Goal: Information Seeking & Learning: Learn about a topic

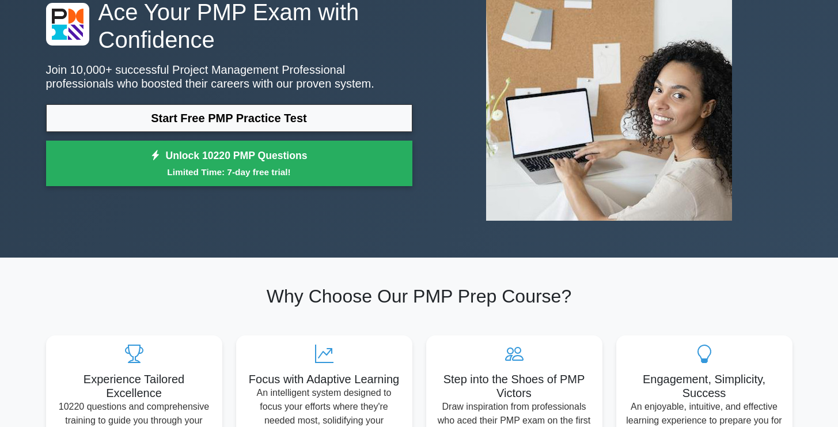
scroll to position [82, 0]
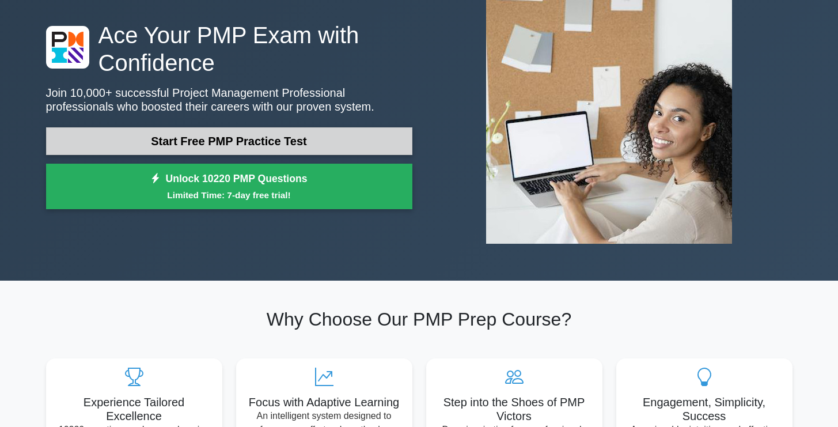
click at [381, 139] on link "Start Free PMP Practice Test" at bounding box center [229, 141] width 366 height 28
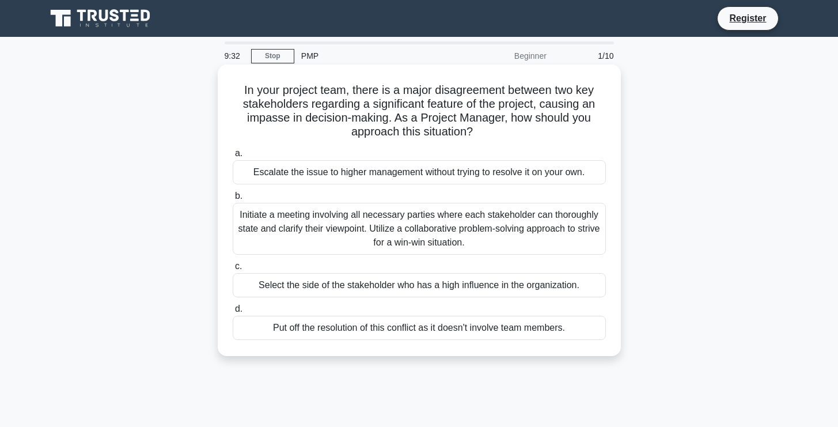
click at [397, 223] on div "Initiate a meeting involving all necessary parties where each stakeholder can t…" at bounding box center [419, 229] width 373 height 52
click at [233, 200] on input "b. Initiate a meeting involving all necessary parties where each stakeholder ca…" at bounding box center [233, 195] width 0 height 7
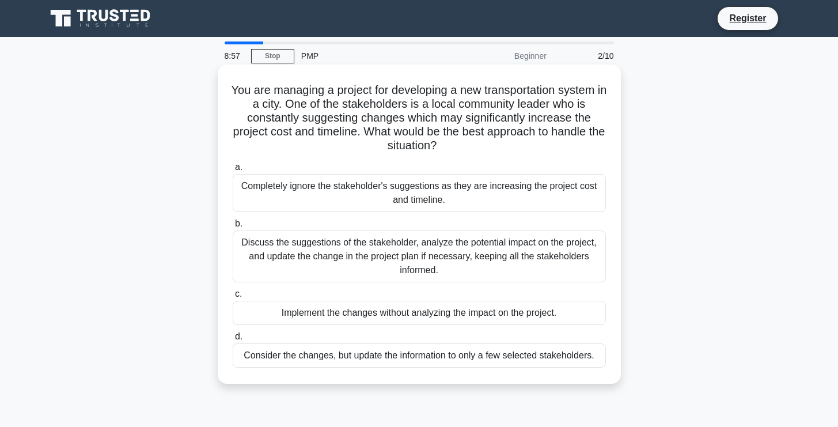
click at [394, 267] on div "Discuss the suggestions of the stakeholder, analyze the potential impact on the…" at bounding box center [419, 256] width 373 height 52
click at [233, 227] on input "b. Discuss the suggestions of the stakeholder, analyze the potential impact on …" at bounding box center [233, 223] width 0 height 7
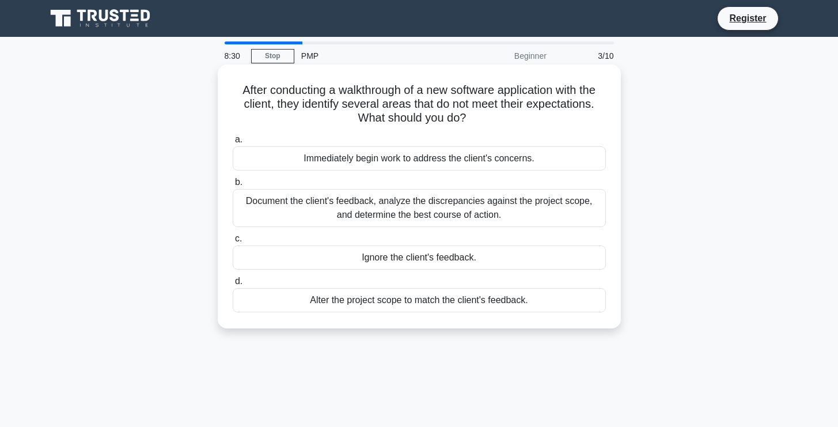
click at [496, 216] on div "Document the client's feedback, analyze the discrepancies against the project s…" at bounding box center [419, 208] width 373 height 38
click at [233, 186] on input "b. Document the client's feedback, analyze the discrepancies against the projec…" at bounding box center [233, 182] width 0 height 7
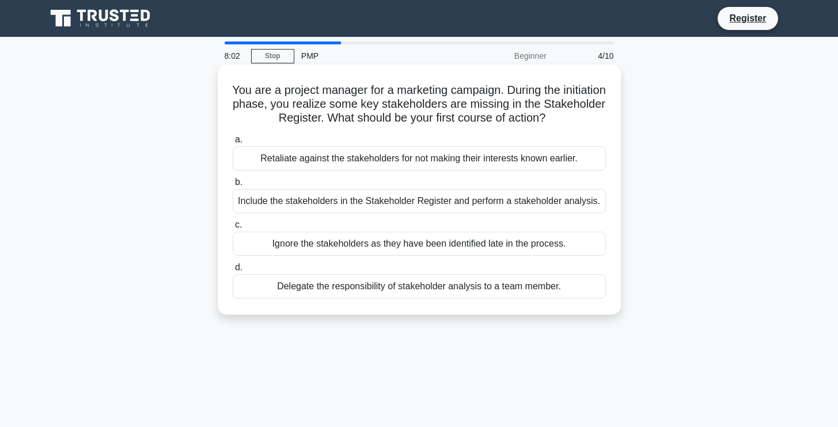
click at [552, 204] on div "Include the stakeholders in the Stakeholder Register and perform a stakeholder …" at bounding box center [419, 201] width 373 height 24
click at [233, 186] on input "b. Include the stakeholders in the Stakeholder Register and perform a stakehold…" at bounding box center [233, 182] width 0 height 7
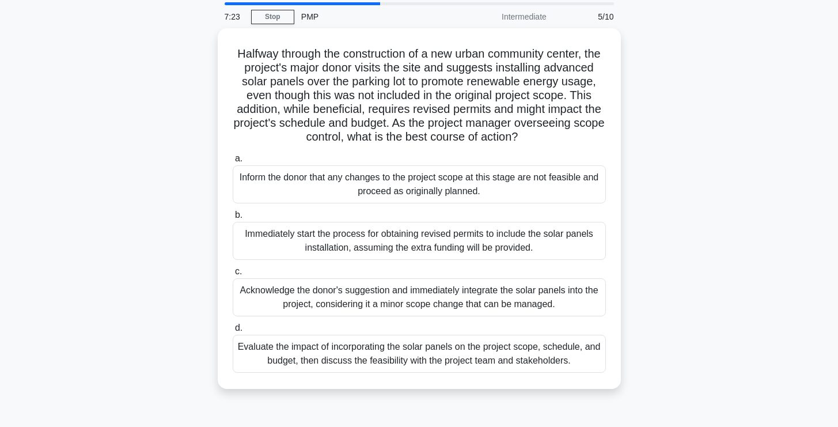
scroll to position [42, 0]
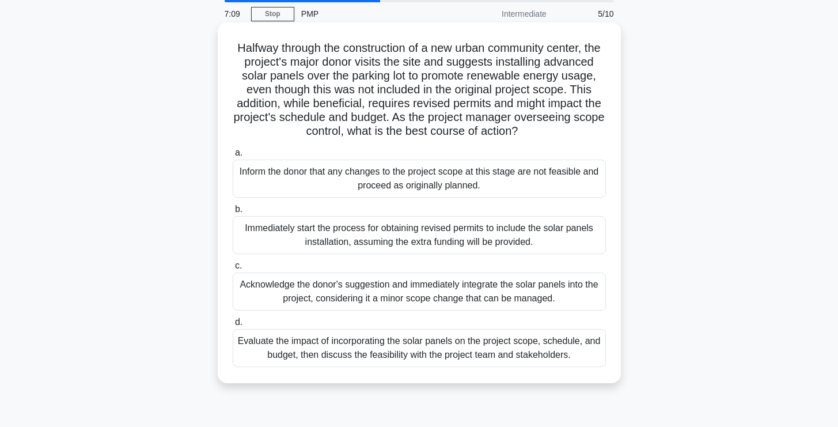
click at [547, 355] on div "Evaluate the impact of incorporating the solar panels on the project scope, sch…" at bounding box center [419, 348] width 373 height 38
click at [233, 326] on input "d. Evaluate the impact of incorporating the solar panels on the project scope, …" at bounding box center [233, 321] width 0 height 7
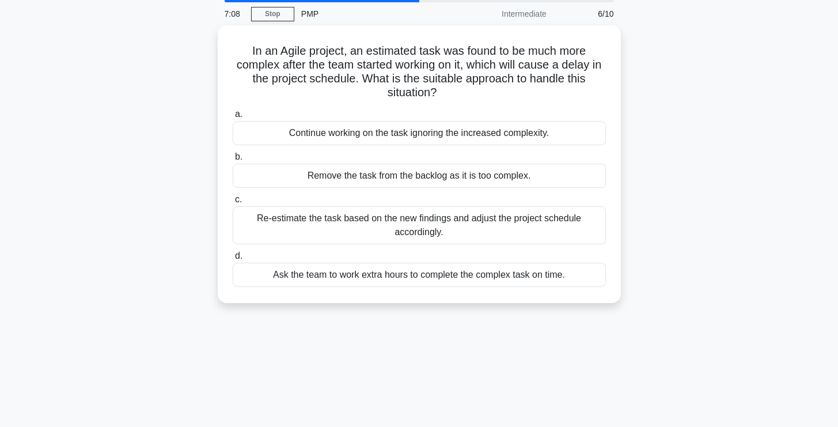
scroll to position [0, 0]
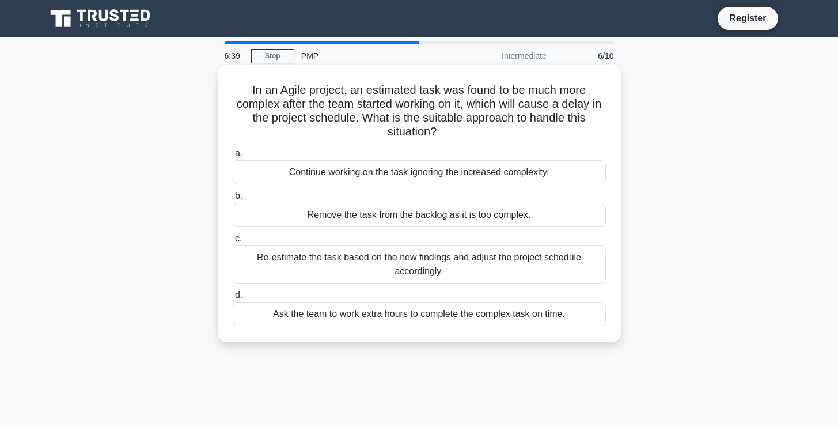
click at [506, 271] on div "Re-estimate the task based on the new findings and adjust the project schedule …" at bounding box center [419, 264] width 373 height 38
click at [233, 242] on input "c. Re-estimate the task based on the new findings and adjust the project schedu…" at bounding box center [233, 238] width 0 height 7
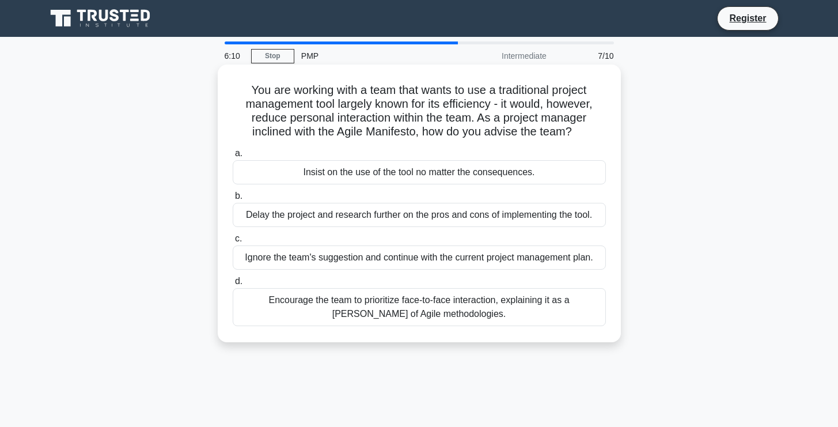
click at [499, 313] on div "Encourage the team to prioritize face-to-face interaction, explaining it as a t…" at bounding box center [419, 307] width 373 height 38
click at [233, 285] on input "d. Encourage the team to prioritize face-to-face interaction, explaining it as …" at bounding box center [233, 281] width 0 height 7
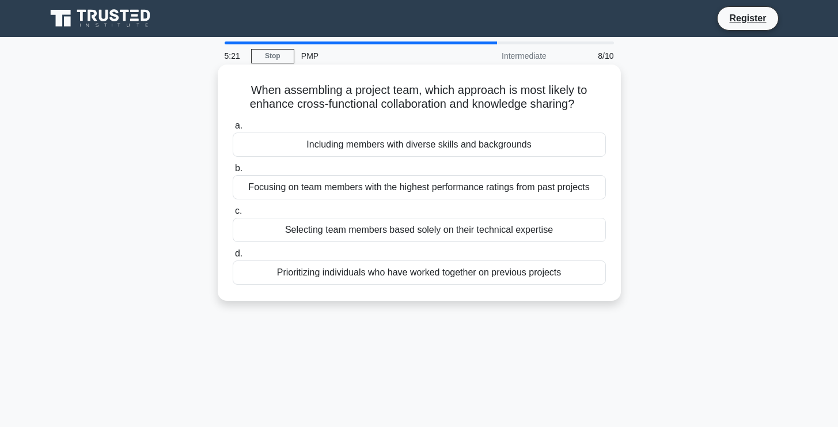
click at [437, 140] on div "Including members with diverse skills and backgrounds" at bounding box center [419, 144] width 373 height 24
click at [233, 130] on input "a. Including members with diverse skills and backgrounds" at bounding box center [233, 125] width 0 height 7
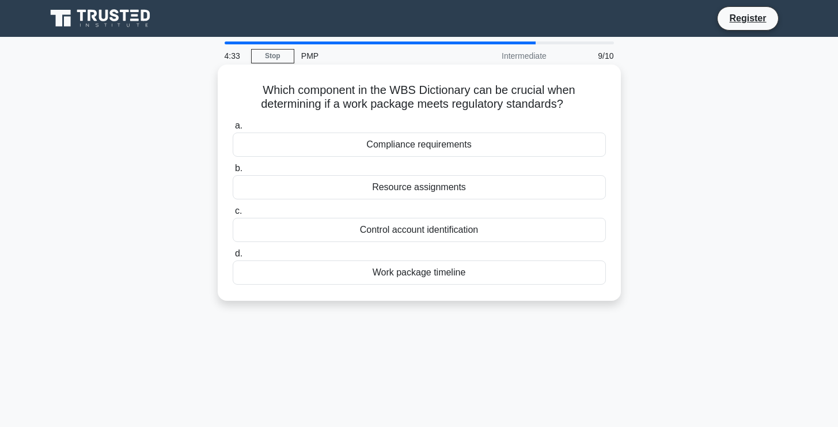
click at [447, 275] on div "Work package timeline" at bounding box center [419, 272] width 373 height 24
click at [233, 257] on input "d. Work package timeline" at bounding box center [233, 253] width 0 height 7
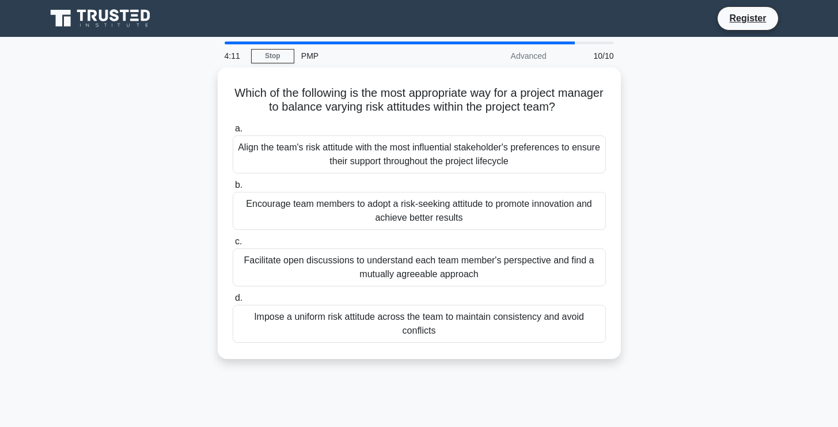
click at [447, 275] on div "Facilitate open discussions to understand each team member's perspective and fi…" at bounding box center [419, 267] width 373 height 38
click at [233, 245] on input "c. Facilitate open discussions to understand each team member's perspective and…" at bounding box center [233, 241] width 0 height 7
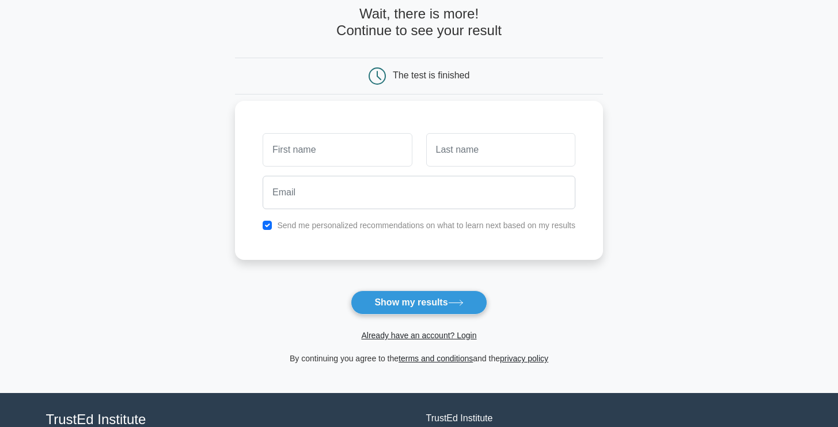
scroll to position [103, 0]
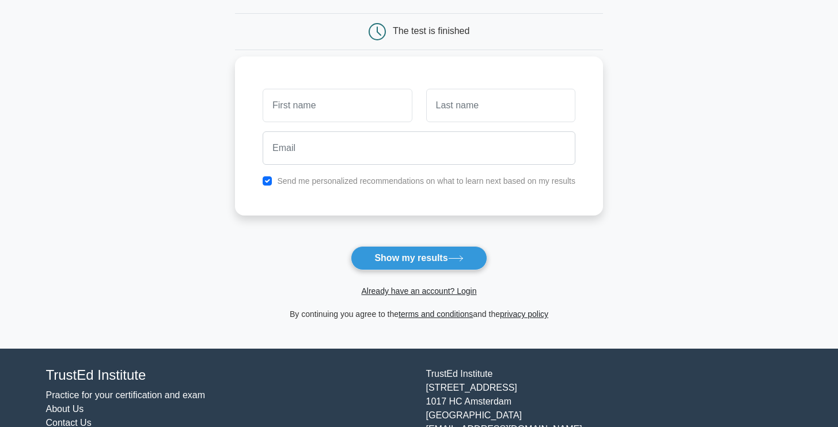
click at [344, 109] on input "text" at bounding box center [337, 105] width 149 height 33
type input "madalina"
type input "nuica"
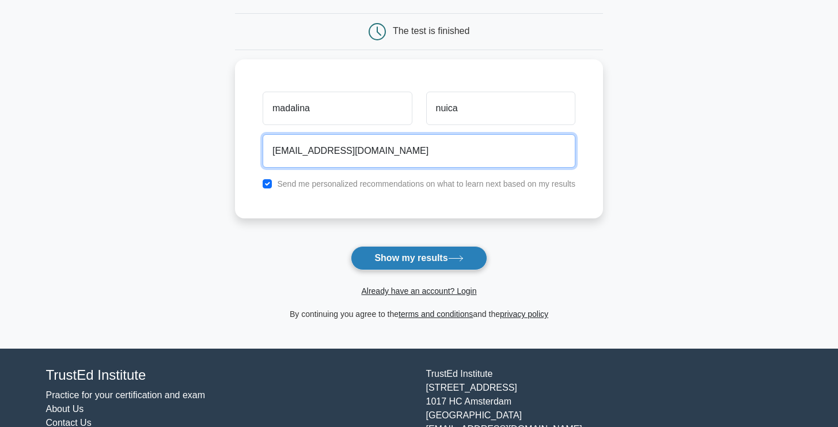
type input "mada.nuica@gmail.com"
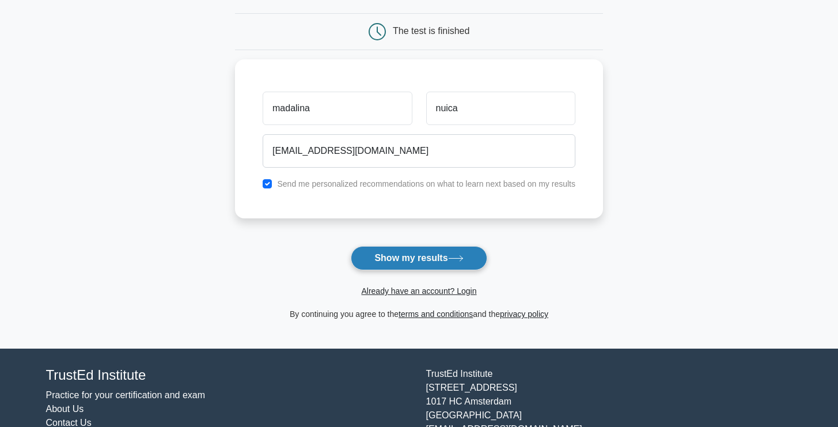
click at [401, 257] on button "Show my results" at bounding box center [419, 258] width 136 height 24
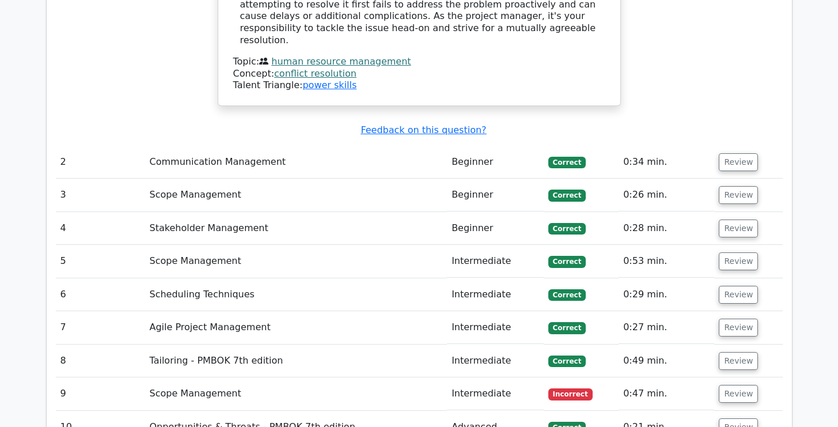
scroll to position [1552, 0]
click at [583, 389] on span "Incorrect" at bounding box center [570, 395] width 44 height 12
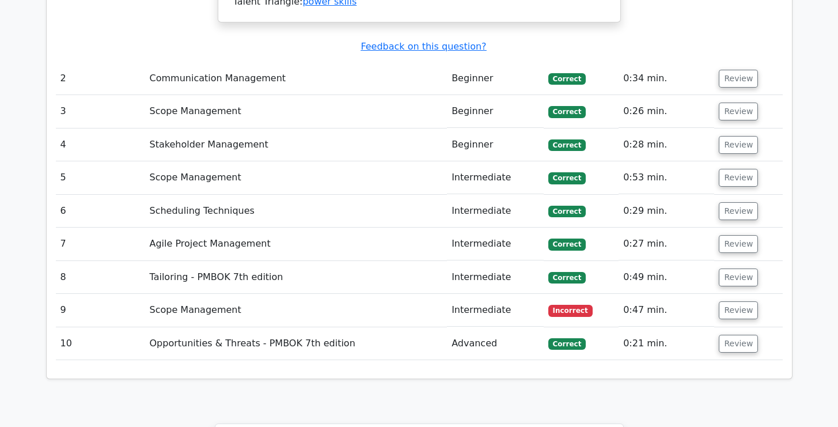
scroll to position [1637, 0]
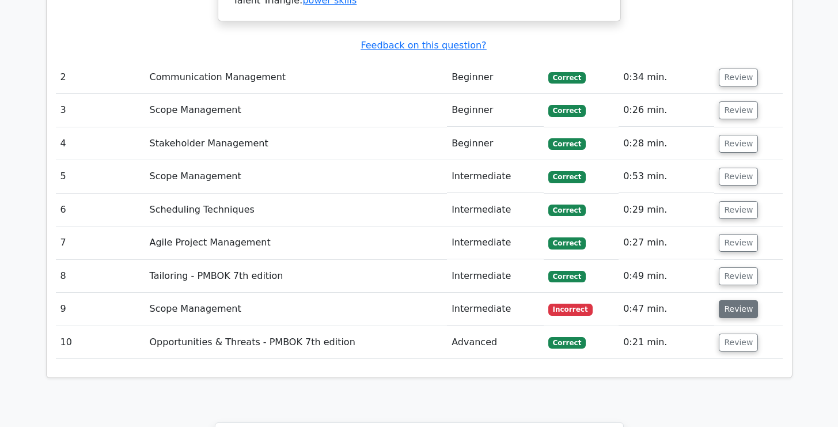
click at [731, 300] on button "Review" at bounding box center [738, 309] width 39 height 18
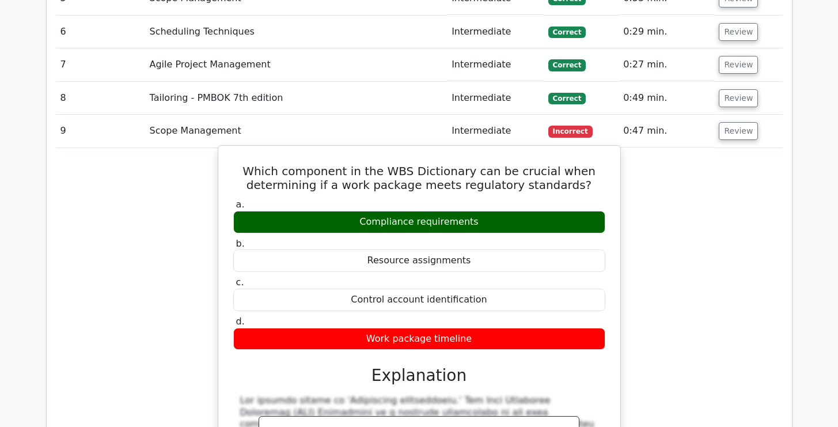
scroll to position [1784, 0]
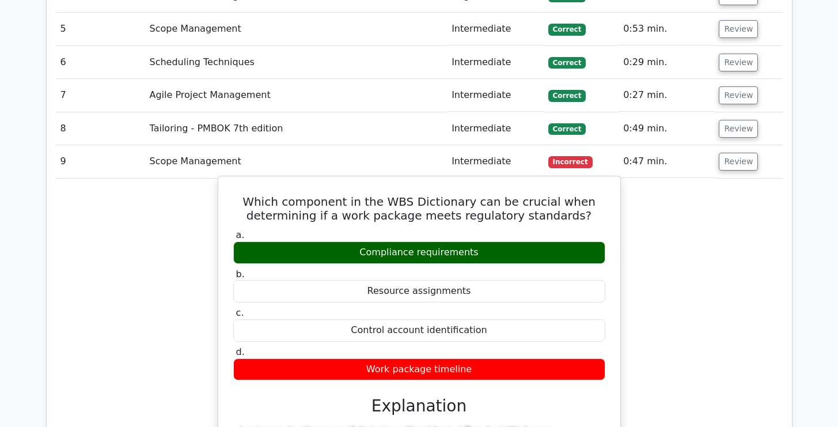
drag, startPoint x: 582, startPoint y: 151, endPoint x: 252, endPoint y: 94, distance: 335.0
click at [252, 181] on div "Which component in the WBS Dictionary can be crucial when determining if a work…" at bounding box center [419, 420] width 393 height 478
copy div "Which component in the WBS Dictionary can be crucial when determining if a work…"
